Goal: Information Seeking & Learning: Learn about a topic

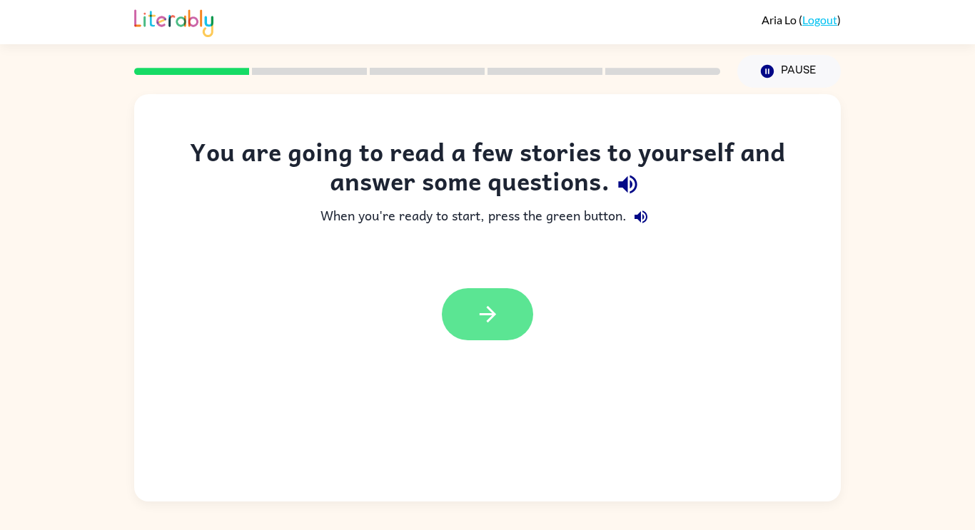
click at [519, 329] on button "button" at bounding box center [487, 314] width 91 height 52
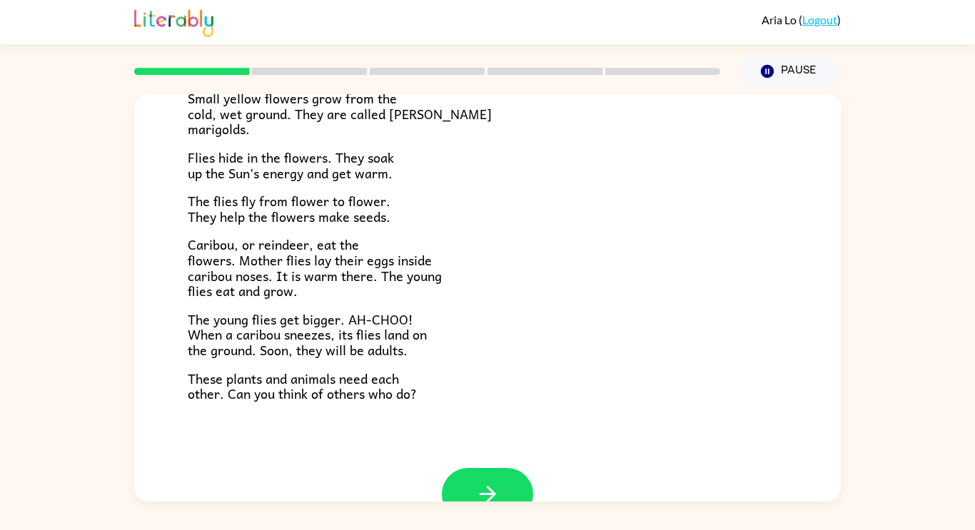
scroll to position [293, 0]
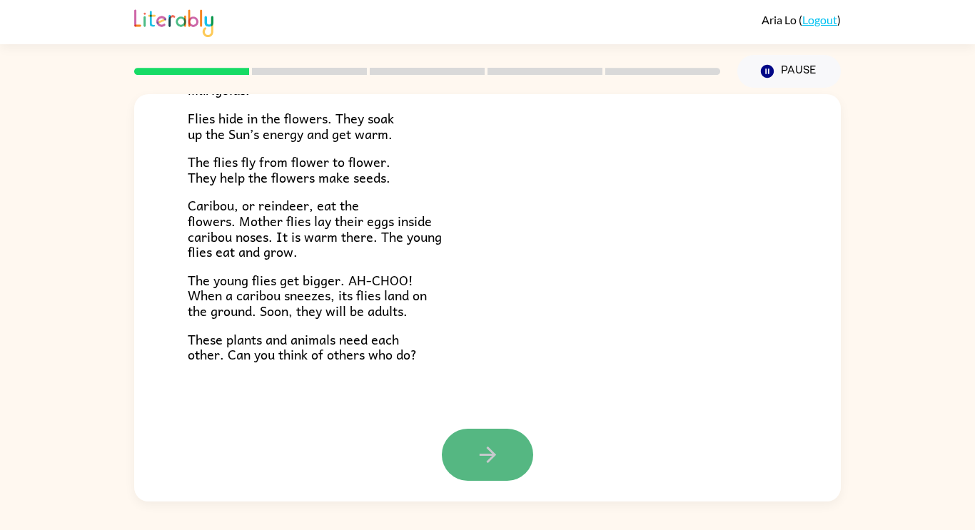
click at [504, 431] on button "button" at bounding box center [487, 455] width 91 height 52
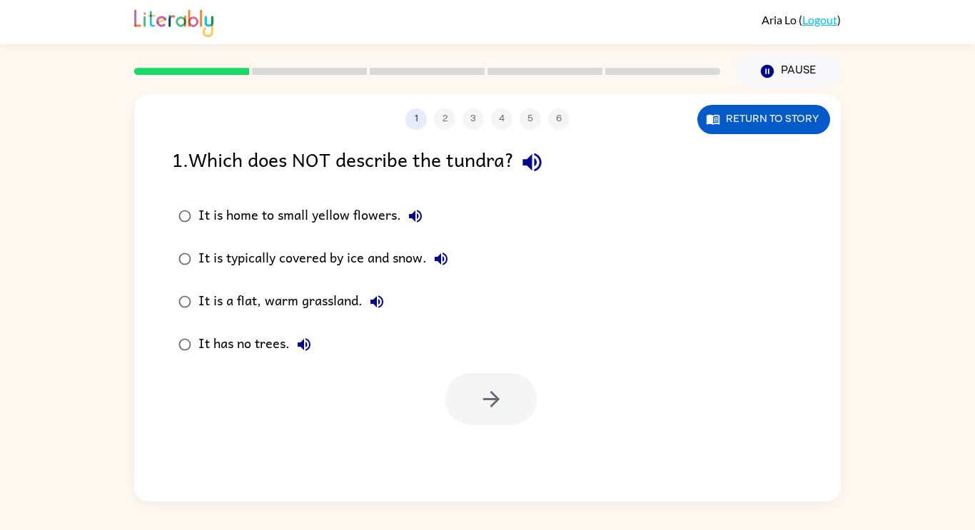
scroll to position [0, 0]
click at [533, 166] on icon "button" at bounding box center [531, 162] width 19 height 19
click at [346, 215] on div "It is home to small yellow flowers." at bounding box center [313, 216] width 231 height 29
click at [479, 398] on icon "button" at bounding box center [491, 399] width 25 height 25
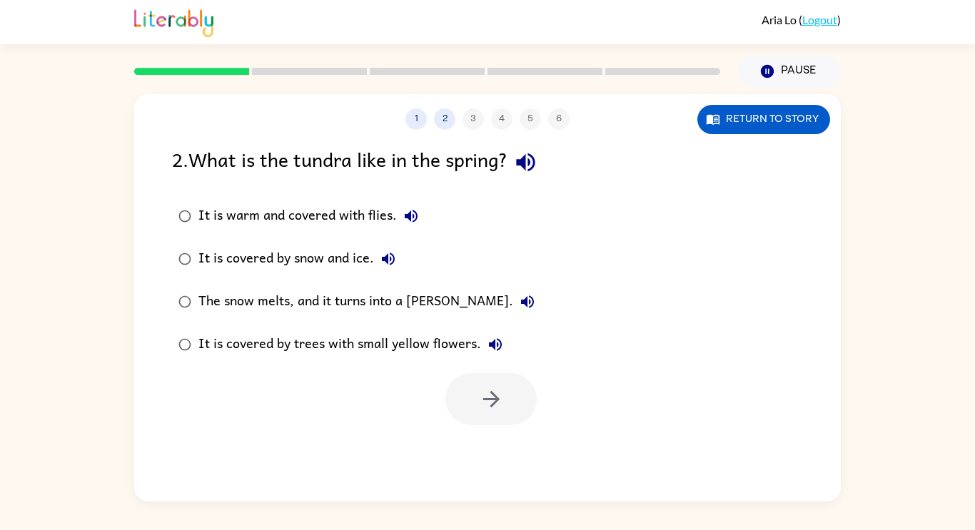
click at [339, 245] on div "It is covered by snow and ice." at bounding box center [300, 259] width 204 height 29
click at [359, 298] on div "The snow melts, and it turns into a [PERSON_NAME]." at bounding box center [369, 302] width 343 height 29
click at [484, 409] on icon "button" at bounding box center [491, 399] width 25 height 25
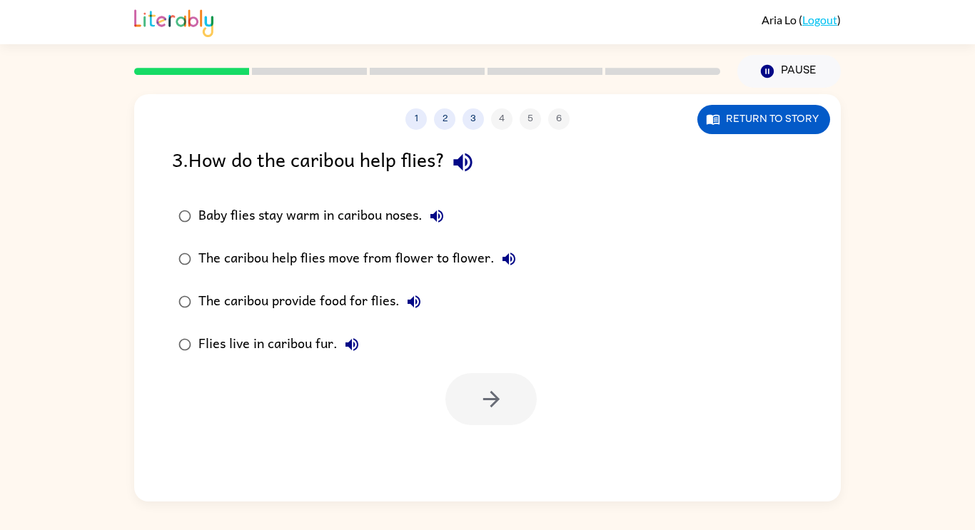
click at [467, 167] on icon "button" at bounding box center [462, 162] width 19 height 19
click at [474, 171] on icon "button" at bounding box center [462, 162] width 25 height 25
click at [291, 268] on div "The caribou help flies move from flower to flower." at bounding box center [360, 259] width 325 height 29
click at [519, 399] on button "button" at bounding box center [490, 399] width 91 height 52
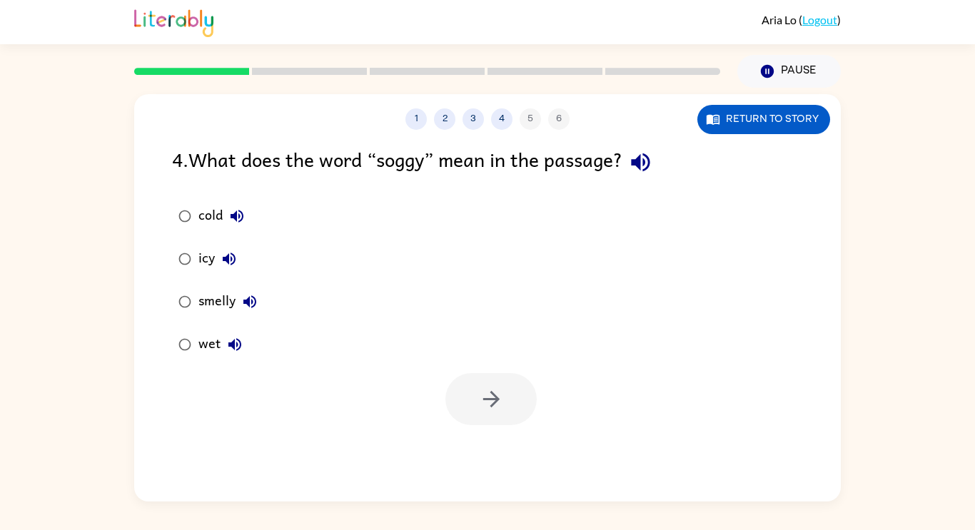
click at [203, 298] on div "smelly" at bounding box center [231, 302] width 66 height 29
click at [513, 402] on button "button" at bounding box center [490, 399] width 91 height 52
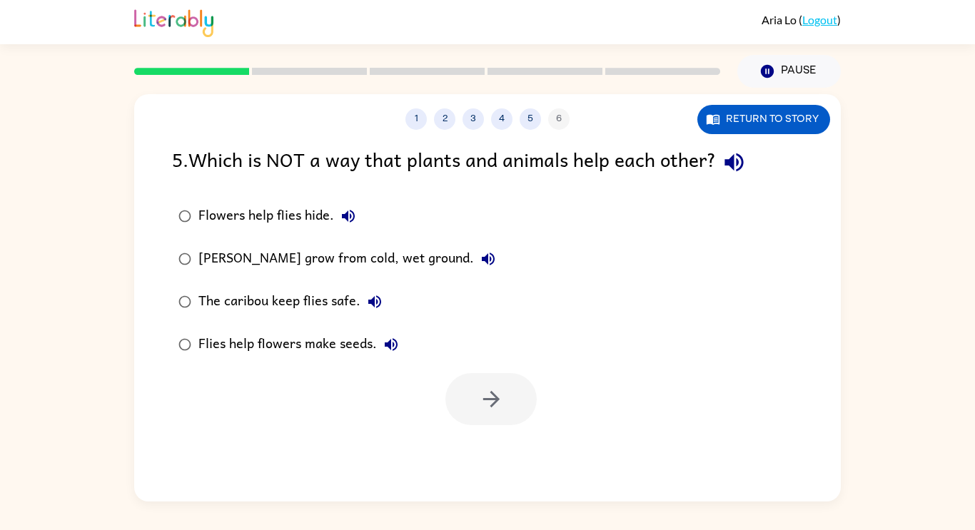
click at [425, 255] on div "[PERSON_NAME] grow from cold, wet ground." at bounding box center [350, 259] width 304 height 29
click at [476, 436] on div "1 2 3 4 5 6 Return to story 5 . Which is NOT a way that plants and animals help…" at bounding box center [487, 297] width 706 height 407
click at [488, 392] on icon "button" at bounding box center [491, 399] width 25 height 25
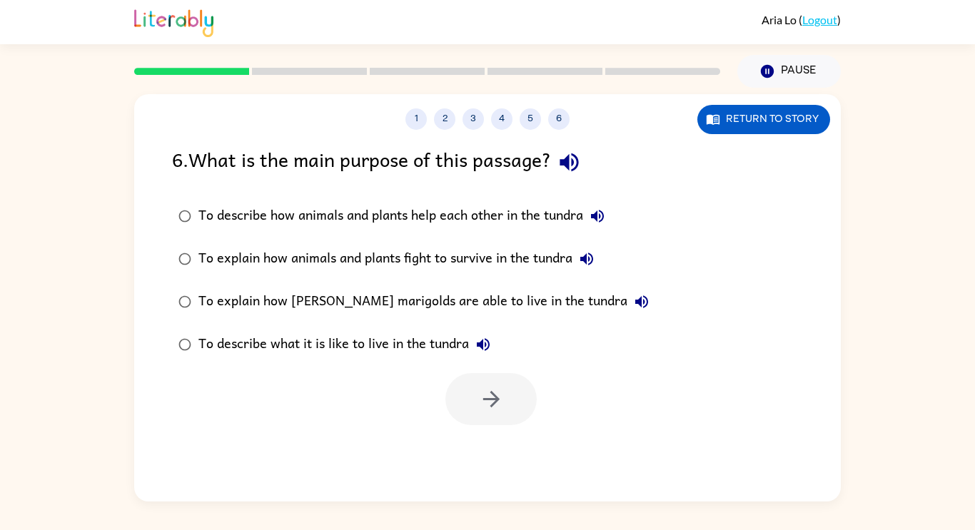
click at [415, 265] on div "To explain how animals and plants fight to survive in the tundra" at bounding box center [399, 259] width 402 height 29
click at [438, 359] on div "To describe what it is like to live in the tundra" at bounding box center [347, 344] width 299 height 29
click at [531, 406] on button "button" at bounding box center [490, 399] width 91 height 52
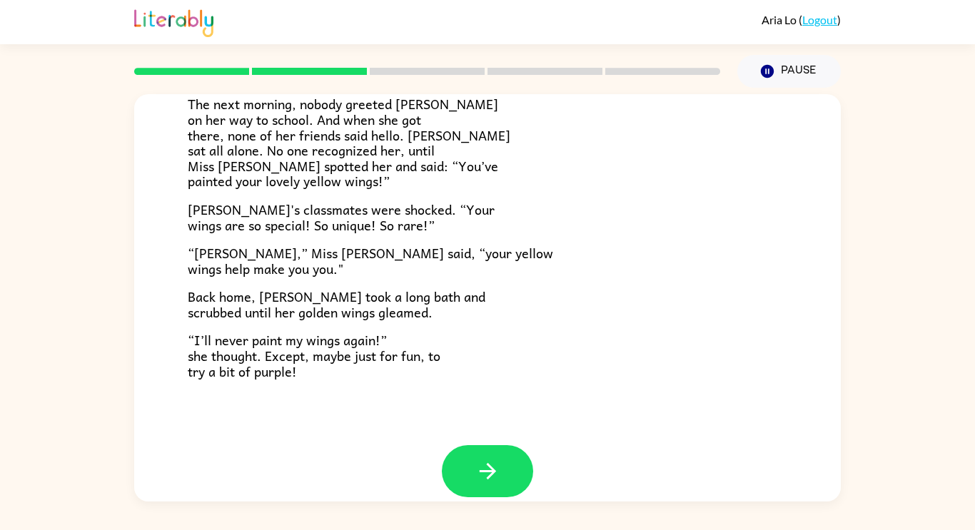
scroll to position [399, 0]
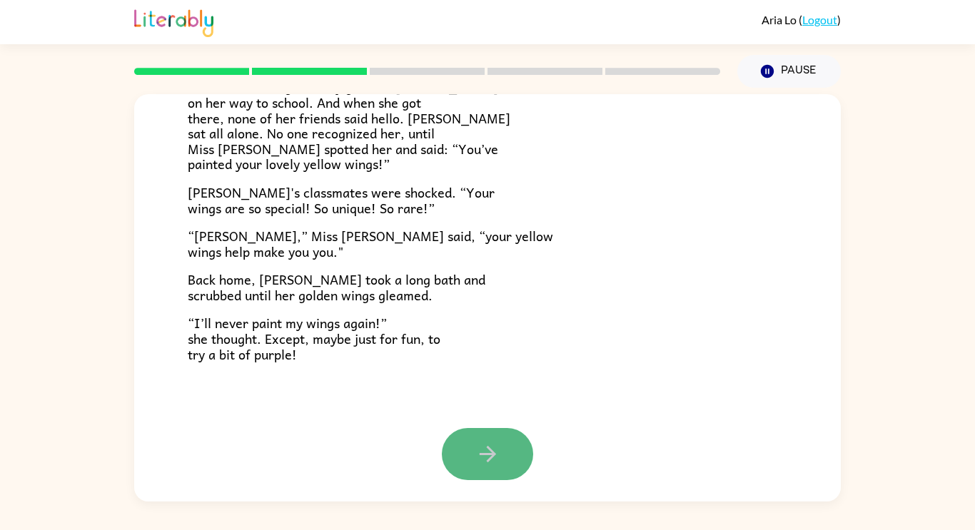
click at [509, 456] on button "button" at bounding box center [487, 454] width 91 height 52
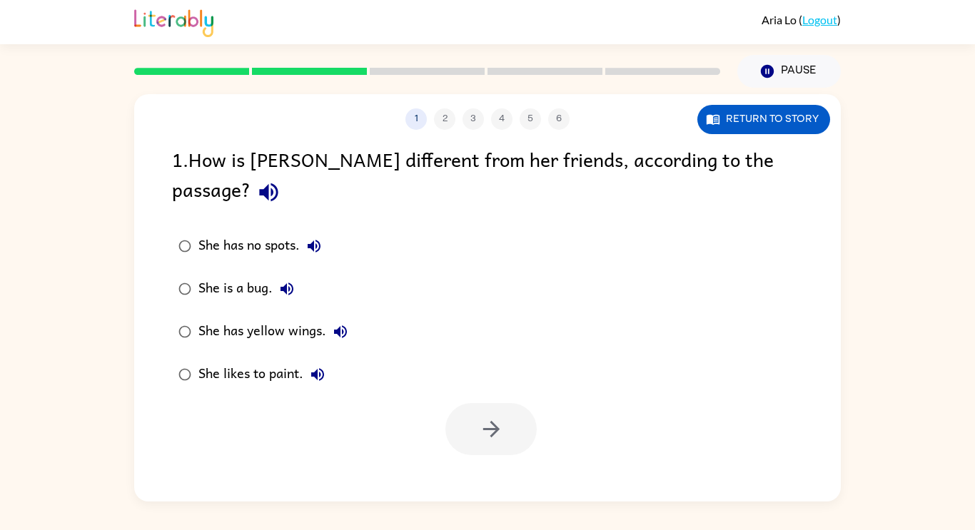
click at [302, 317] on div "She has yellow wings." at bounding box center [276, 331] width 156 height 29
click at [494, 403] on button "button" at bounding box center [490, 429] width 91 height 52
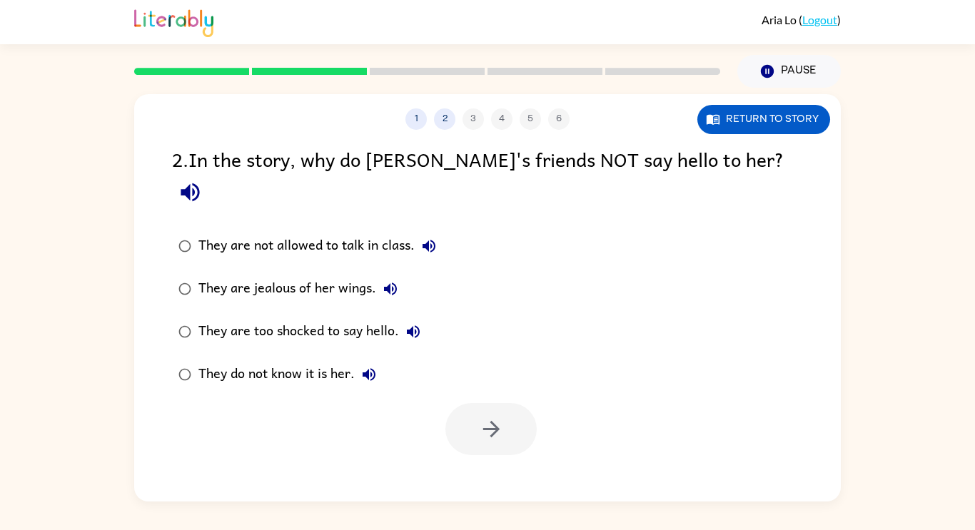
click at [325, 360] on div "They do not know it is her." at bounding box center [290, 374] width 185 height 29
click at [563, 396] on div at bounding box center [487, 425] width 706 height 59
click at [504, 403] on button "button" at bounding box center [490, 429] width 91 height 52
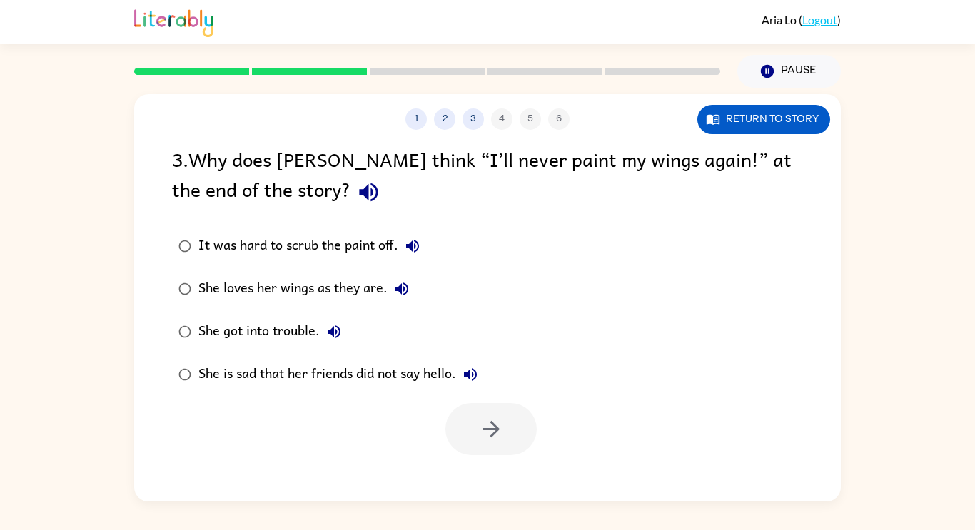
click at [270, 375] on div "She is sad that her friends did not say hello." at bounding box center [341, 374] width 286 height 29
click at [524, 418] on button "button" at bounding box center [490, 429] width 91 height 52
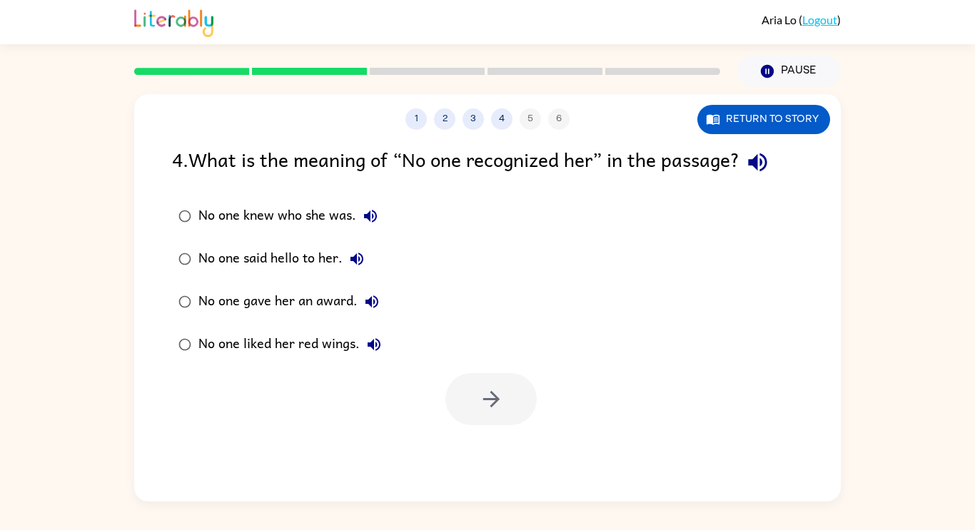
click at [524, 417] on div at bounding box center [490, 399] width 91 height 52
click at [235, 213] on div "No one knew who she was." at bounding box center [291, 216] width 186 height 29
click at [468, 401] on button "button" at bounding box center [490, 399] width 91 height 52
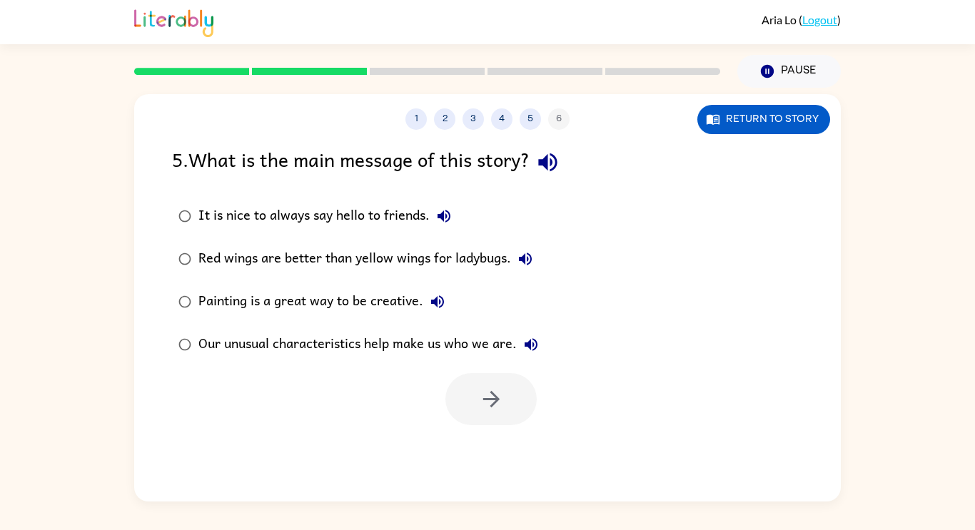
click at [250, 353] on div "Our unusual characteristics help make us who we are." at bounding box center [371, 344] width 347 height 29
click at [489, 420] on button "button" at bounding box center [490, 399] width 91 height 52
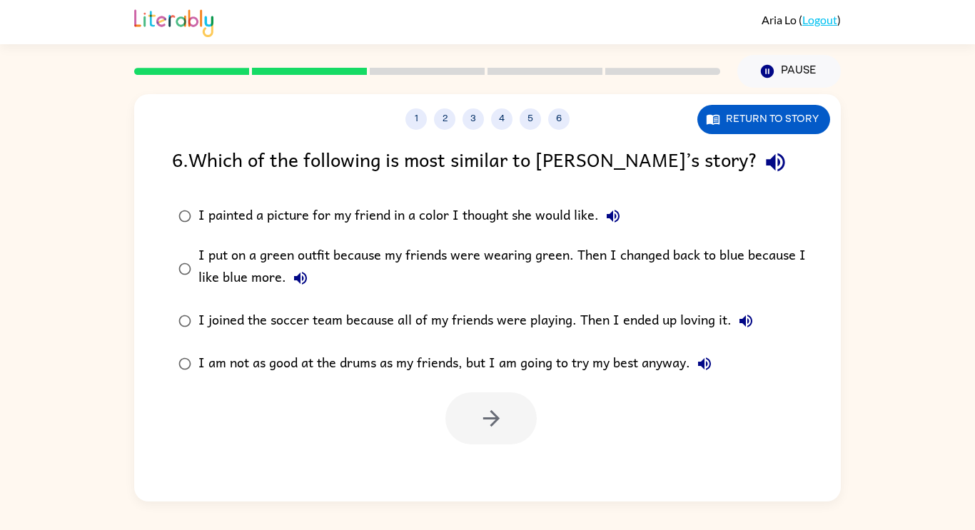
click at [397, 360] on div "I am not as good at the drums as my friends, but I am going to try my best anyw…" at bounding box center [458, 364] width 520 height 29
click at [515, 428] on button "button" at bounding box center [490, 418] width 91 height 52
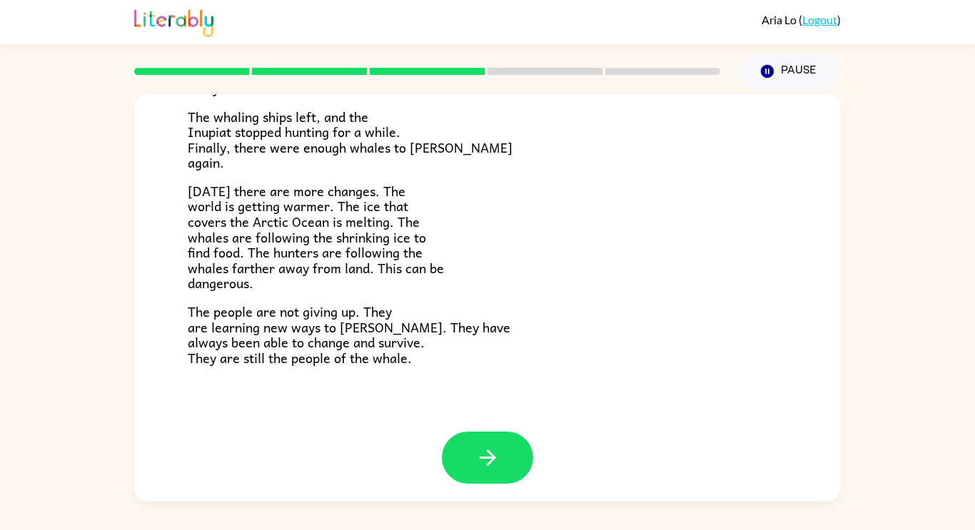
scroll to position [481, 0]
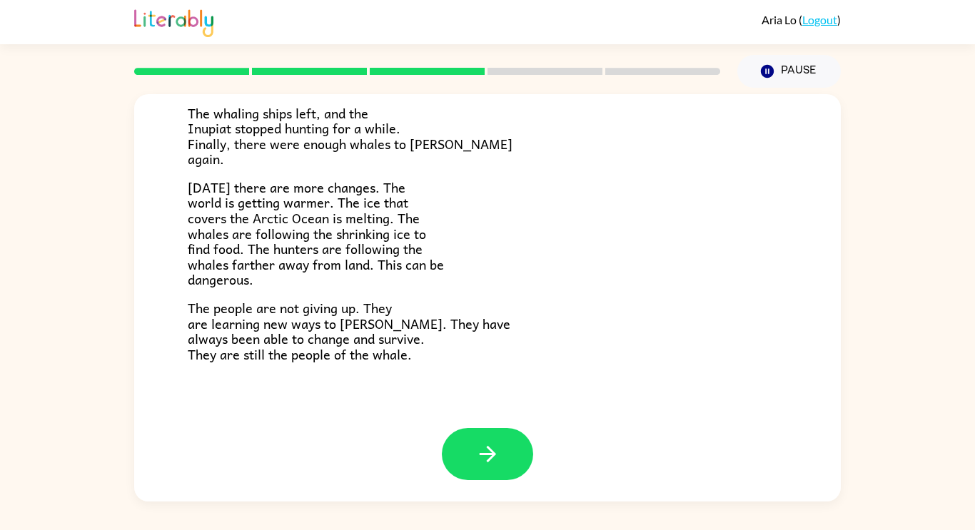
click at [322, 452] on div at bounding box center [487, 464] width 706 height 73
click at [493, 454] on icon "button" at bounding box center [487, 454] width 16 height 16
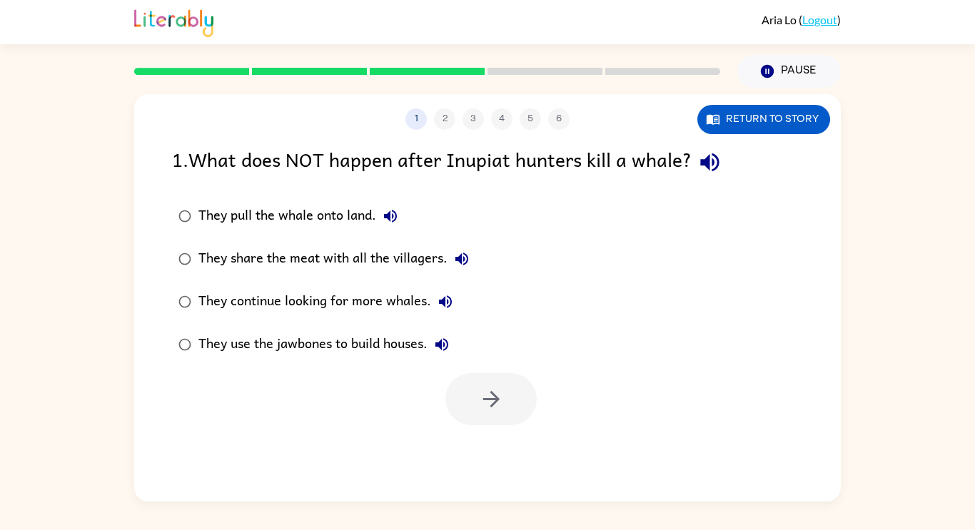
click at [498, 452] on div "1 2 3 4 5 6 Return to story 1 . What does NOT happen after Inupiat hunters kill…" at bounding box center [487, 297] width 706 height 407
click at [432, 342] on button "They use the jawbones to build houses." at bounding box center [441, 344] width 29 height 29
click at [412, 315] on div "They continue looking for more whales." at bounding box center [328, 302] width 261 height 29
click at [416, 267] on div "They share the meat with all the villagers." at bounding box center [337, 259] width 278 height 29
click at [393, 322] on label "They continue looking for more whales." at bounding box center [323, 301] width 319 height 43
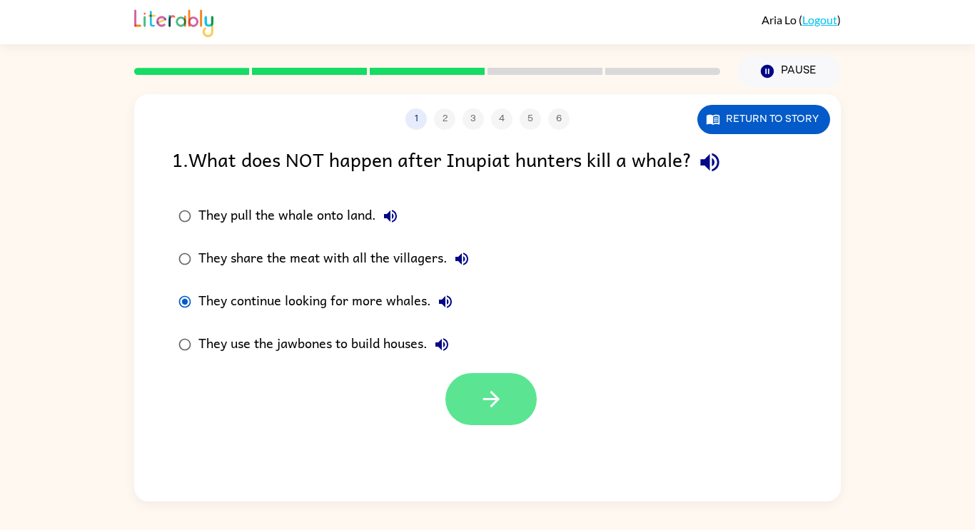
click at [482, 402] on icon "button" at bounding box center [491, 399] width 25 height 25
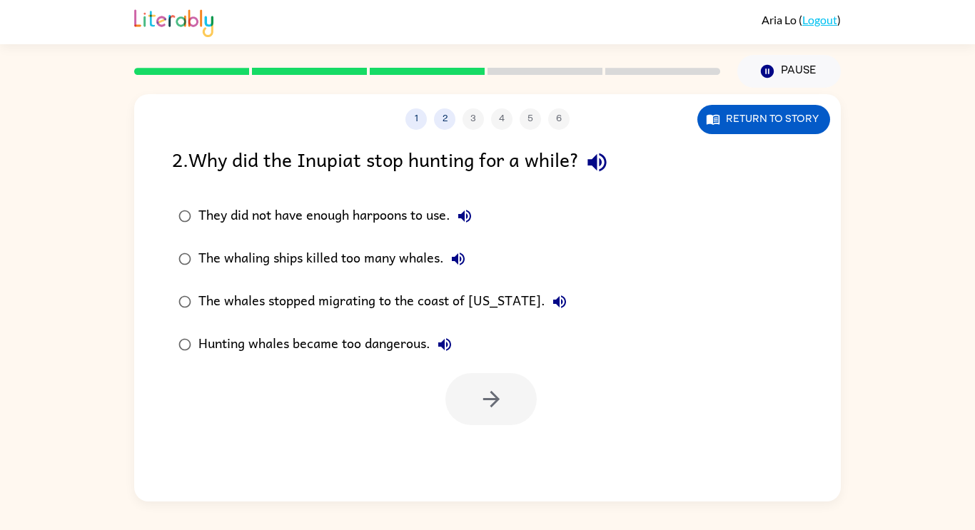
click at [419, 268] on div "The whaling ships killed too many whales." at bounding box center [335, 259] width 274 height 29
click at [485, 303] on div "The whales stopped migrating to the coast of [US_STATE]." at bounding box center [385, 302] width 375 height 29
click at [440, 341] on icon "button" at bounding box center [444, 344] width 17 height 17
click at [395, 355] on div "Hunting whales became too dangerous." at bounding box center [328, 344] width 260 height 29
click at [491, 396] on icon "button" at bounding box center [491, 399] width 25 height 25
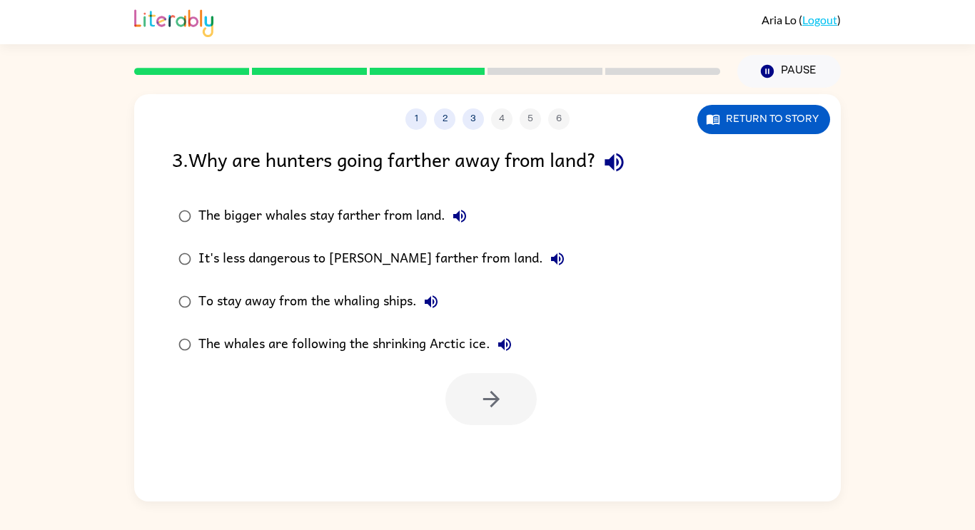
click at [372, 283] on label "To stay away from the whaling ships." at bounding box center [371, 301] width 415 height 43
click at [504, 399] on button "button" at bounding box center [490, 399] width 91 height 52
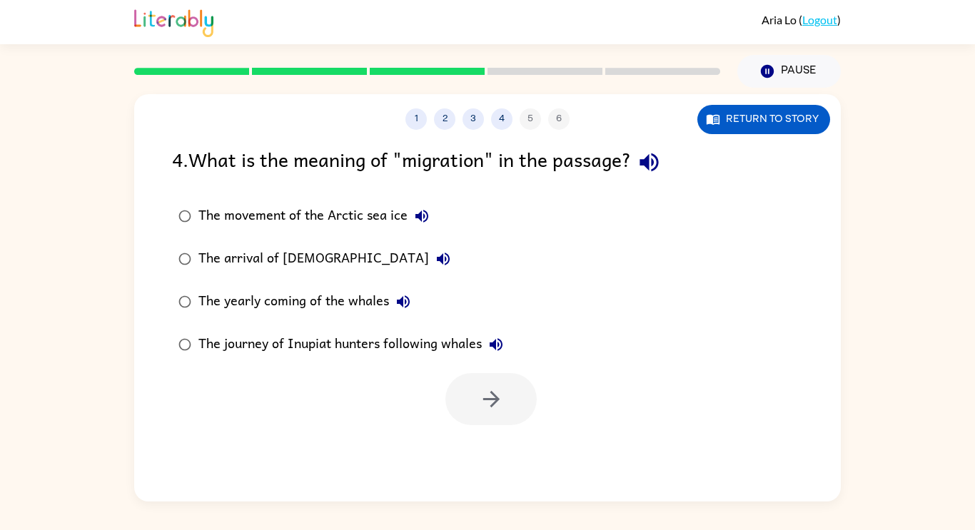
click at [312, 258] on div "The arrival of [DEMOGRAPHIC_DATA]" at bounding box center [327, 259] width 259 height 29
click at [507, 409] on button "button" at bounding box center [490, 399] width 91 height 52
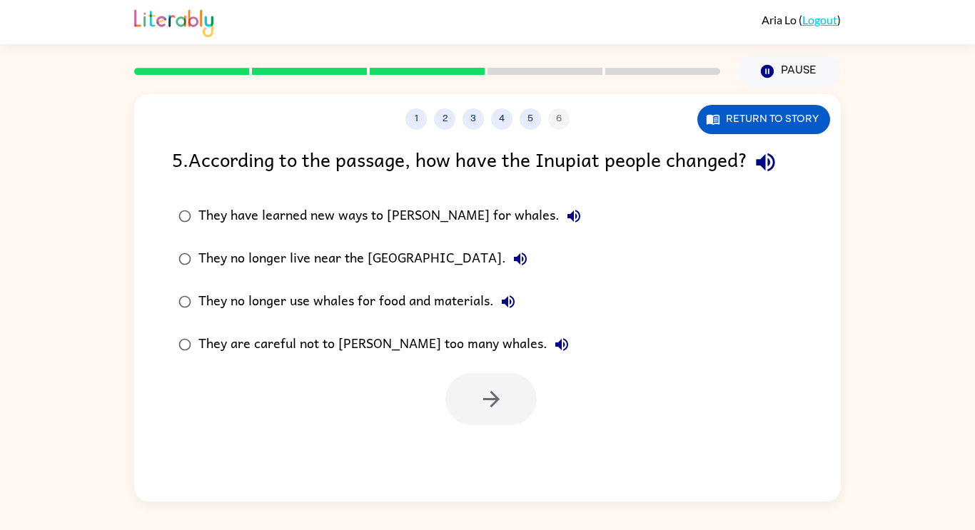
click at [445, 206] on div "They have learned new ways to [PERSON_NAME] for whales." at bounding box center [393, 216] width 390 height 29
click at [497, 425] on button "button" at bounding box center [490, 399] width 91 height 52
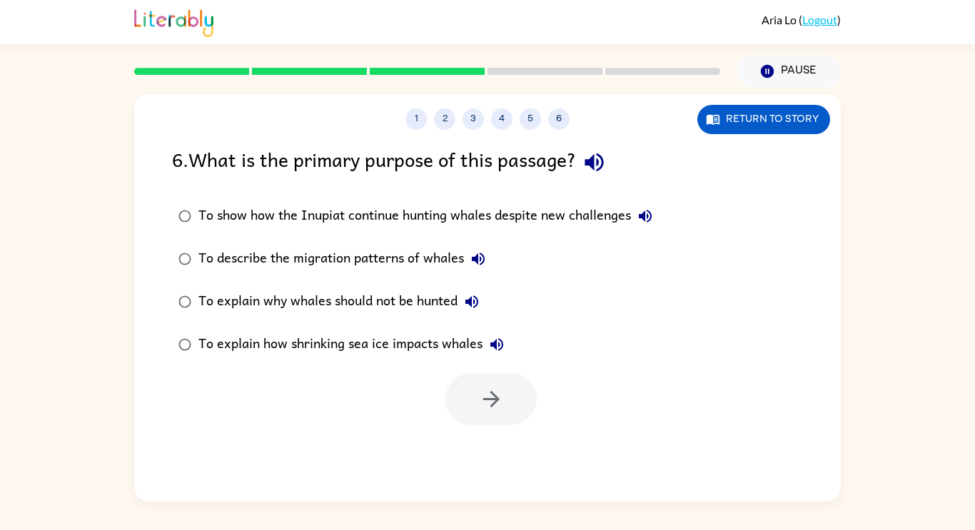
click at [415, 352] on div "To explain how shrinking sea ice impacts whales" at bounding box center [354, 344] width 313 height 29
click at [481, 407] on icon "button" at bounding box center [491, 399] width 25 height 25
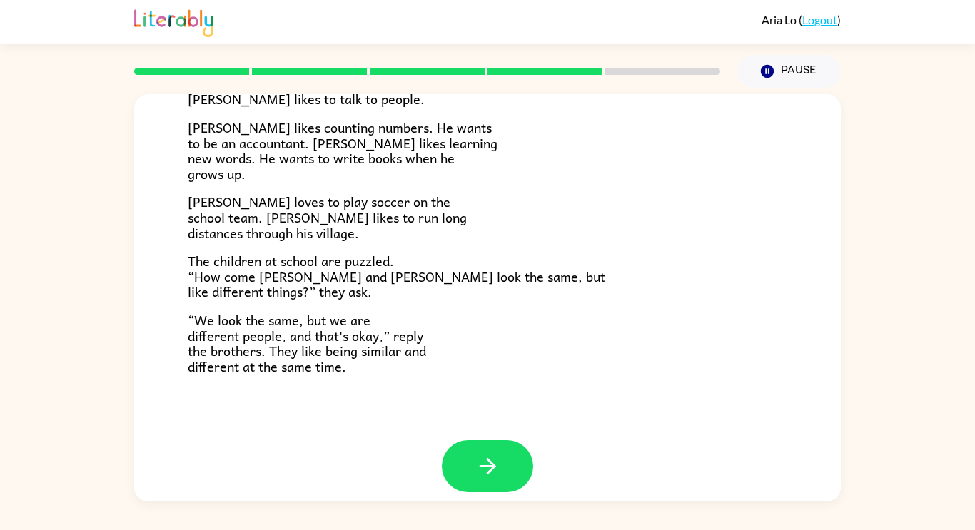
scroll to position [309, 0]
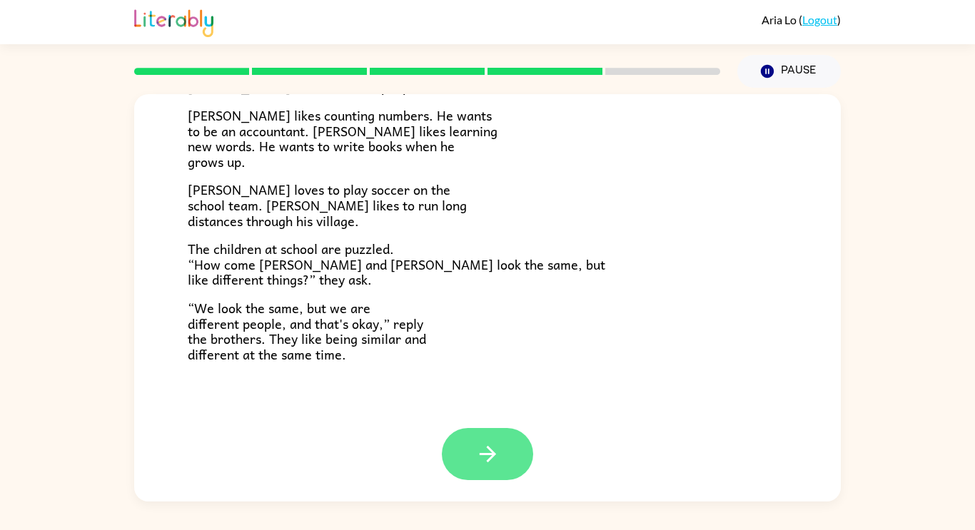
click at [505, 442] on button "button" at bounding box center [487, 454] width 91 height 52
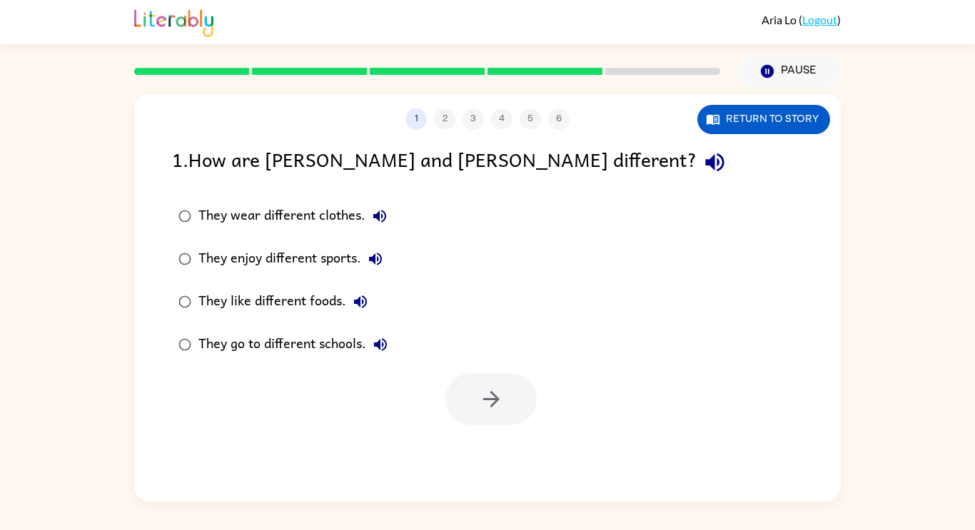
scroll to position [0, 0]
click at [343, 328] on label "They go to different schools." at bounding box center [283, 344] width 238 height 43
click at [327, 300] on div "They like different foods." at bounding box center [286, 302] width 176 height 29
click at [332, 250] on div "They enjoy different sports." at bounding box center [293, 259] width 191 height 29
click at [447, 383] on div at bounding box center [490, 399] width 91 height 52
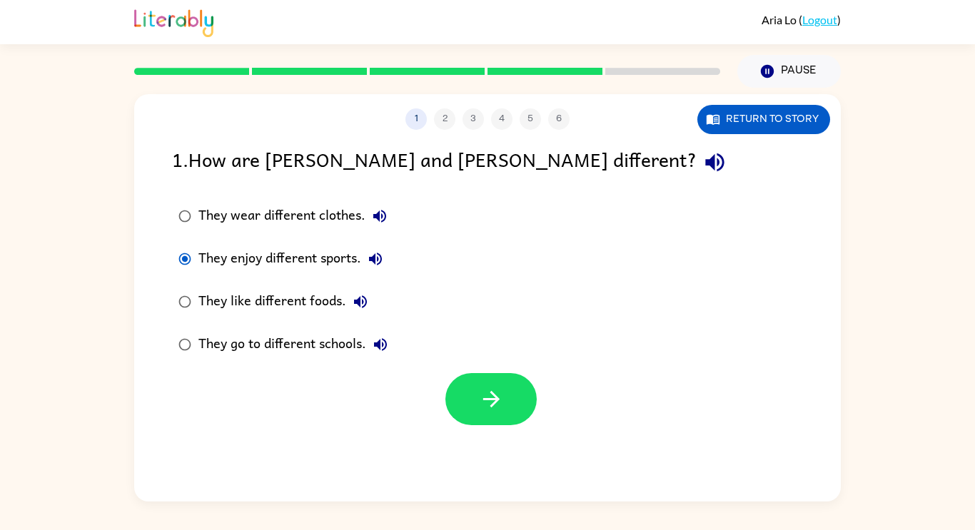
click at [447, 384] on div at bounding box center [490, 399] width 91 height 52
click at [473, 394] on button "button" at bounding box center [490, 399] width 91 height 52
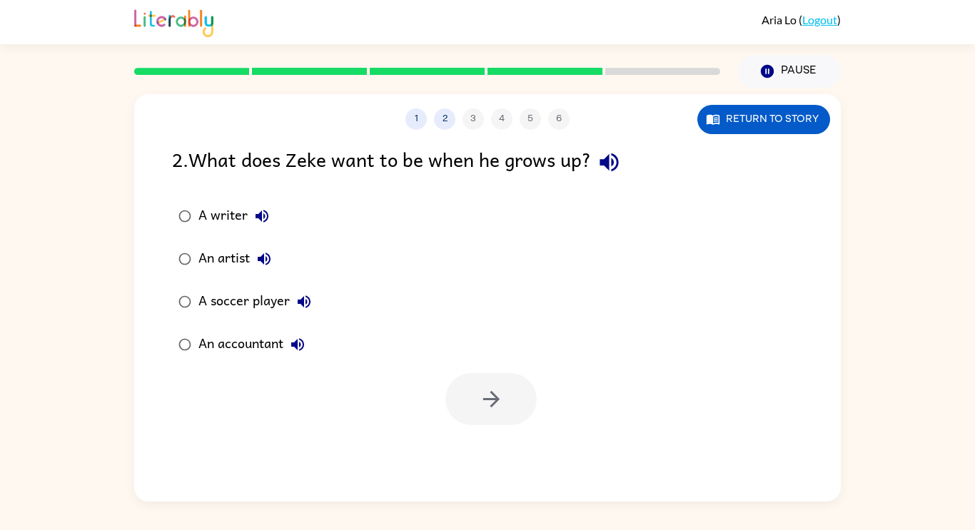
click at [261, 298] on div "A soccer player" at bounding box center [258, 302] width 120 height 29
click at [238, 218] on div "A writer" at bounding box center [237, 216] width 78 height 29
click at [459, 381] on button "button" at bounding box center [490, 399] width 91 height 52
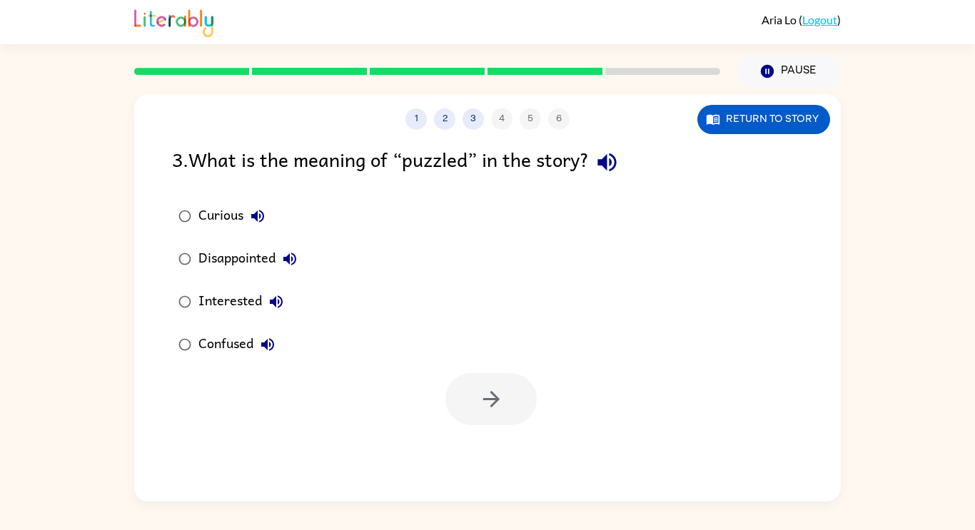
click at [239, 336] on div "Confused" at bounding box center [239, 344] width 83 height 29
click at [479, 405] on icon "button" at bounding box center [491, 399] width 25 height 25
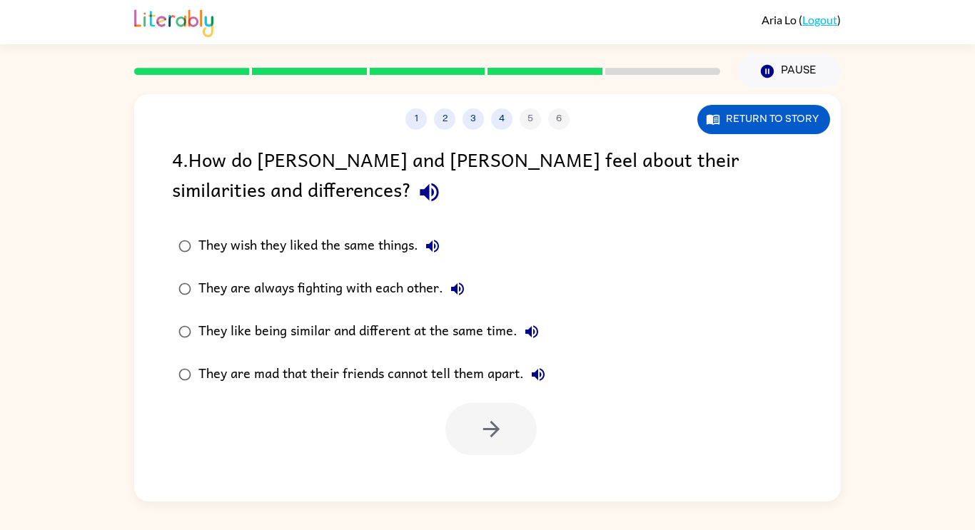
click at [367, 240] on div "They wish they liked the same things." at bounding box center [322, 246] width 248 height 29
click at [429, 290] on div "They are always fighting with each other." at bounding box center [334, 289] width 273 height 29
click at [440, 324] on div "They like being similar and different at the same time." at bounding box center [371, 331] width 347 height 29
click at [452, 370] on div "They are mad that their friends cannot tell them apart." at bounding box center [375, 374] width 354 height 29
click at [467, 422] on button "button" at bounding box center [490, 429] width 91 height 52
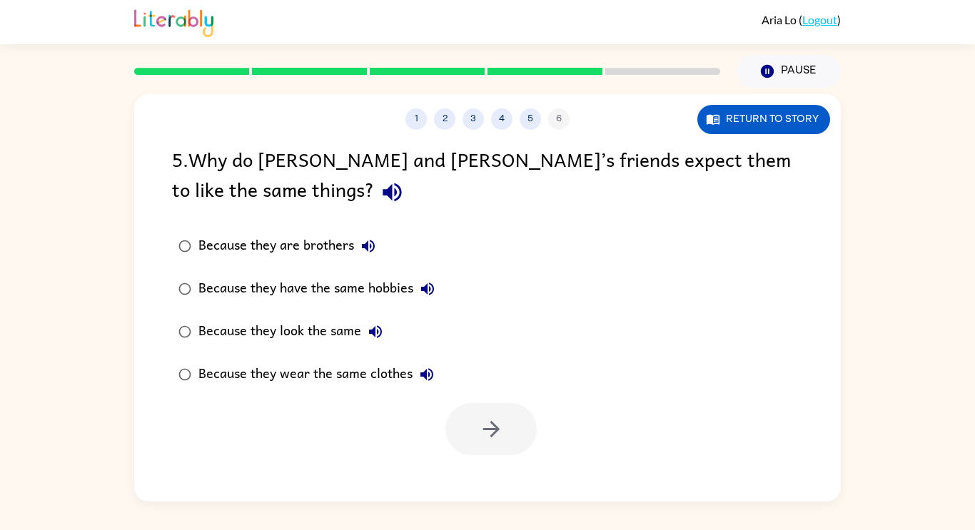
click at [351, 288] on div "Because they have the same hobbies" at bounding box center [319, 289] width 243 height 29
click at [514, 410] on button "button" at bounding box center [490, 429] width 91 height 52
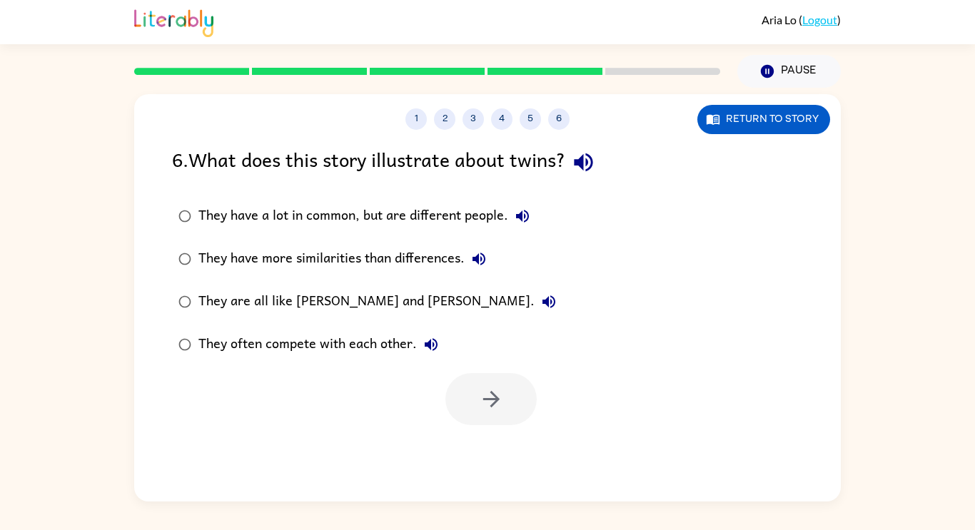
click at [402, 210] on div "They have a lot in common, but are different people." at bounding box center [367, 216] width 338 height 29
click at [480, 391] on icon "button" at bounding box center [491, 399] width 25 height 25
